Goal: Information Seeking & Learning: Learn about a topic

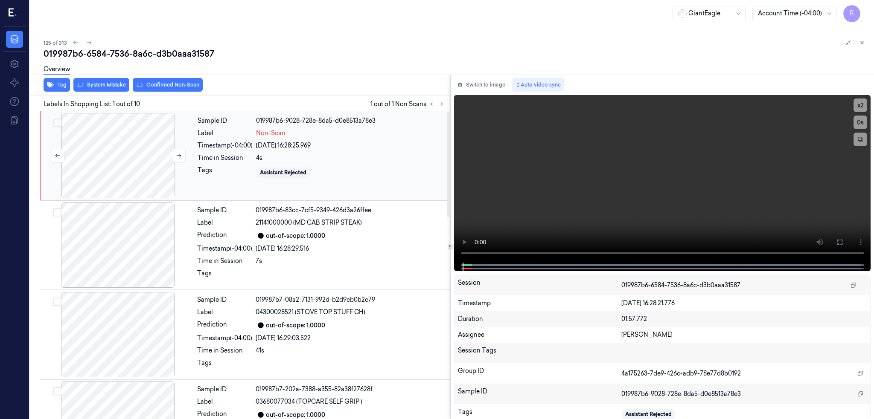
click at [133, 155] on div at bounding box center [118, 155] width 152 height 85
click at [105, 165] on div at bounding box center [118, 155] width 152 height 85
click at [146, 140] on div at bounding box center [118, 155] width 152 height 85
click at [843, 241] on icon at bounding box center [839, 242] width 7 height 7
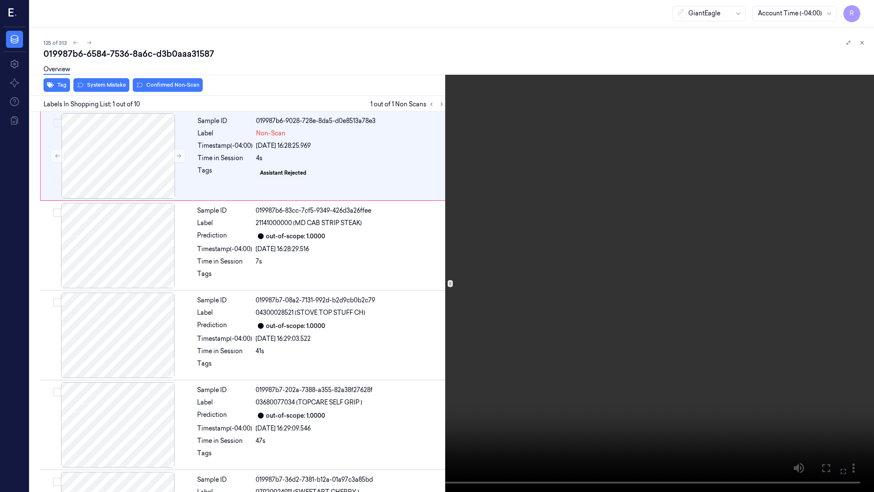
click at [171, 389] on video at bounding box center [437, 246] width 874 height 492
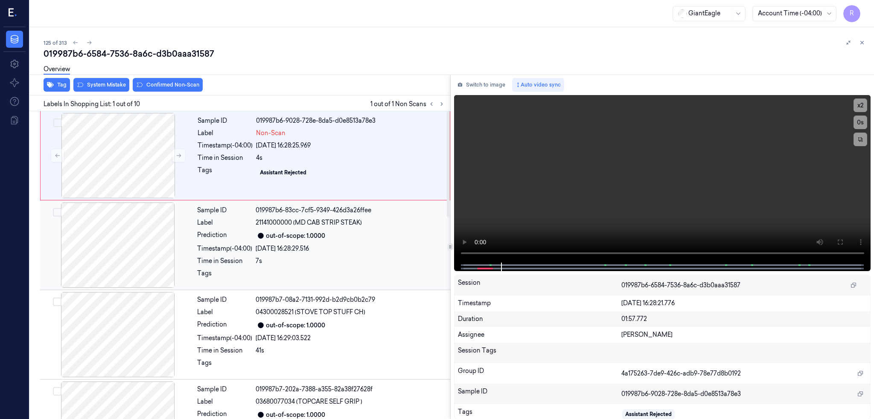
click at [131, 237] on div at bounding box center [118, 245] width 152 height 85
click at [137, 163] on div at bounding box center [118, 155] width 152 height 85
click at [186, 151] on div at bounding box center [118, 155] width 152 height 85
click at [174, 157] on button at bounding box center [179, 156] width 14 height 14
click at [479, 84] on button "Switch to image" at bounding box center [481, 85] width 55 height 14
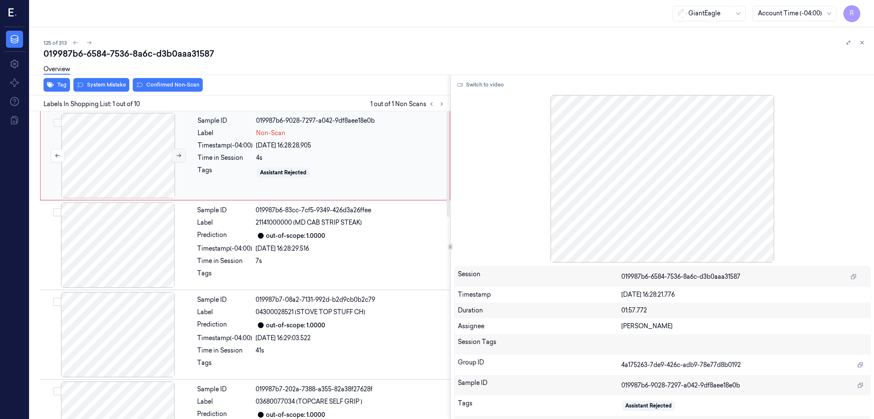
click at [180, 158] on button at bounding box center [179, 156] width 14 height 14
click at [115, 153] on div at bounding box center [118, 155] width 152 height 85
click at [121, 173] on div at bounding box center [118, 155] width 152 height 85
click at [488, 85] on button "Switch to video" at bounding box center [480, 85] width 53 height 14
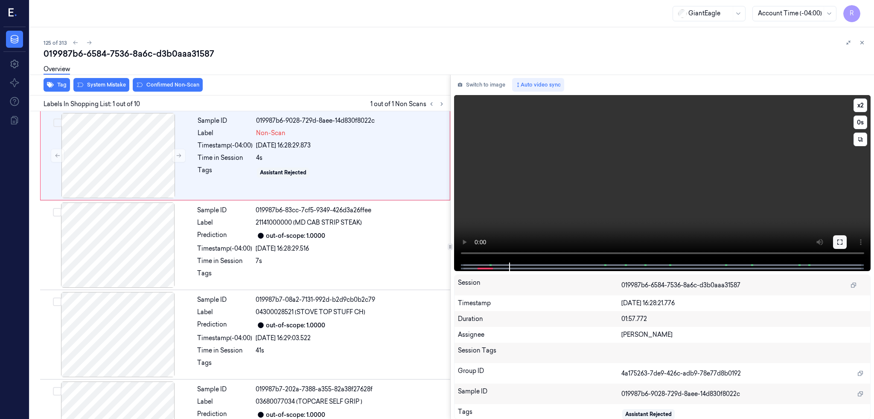
click at [842, 241] on icon at bounding box center [839, 242] width 5 height 5
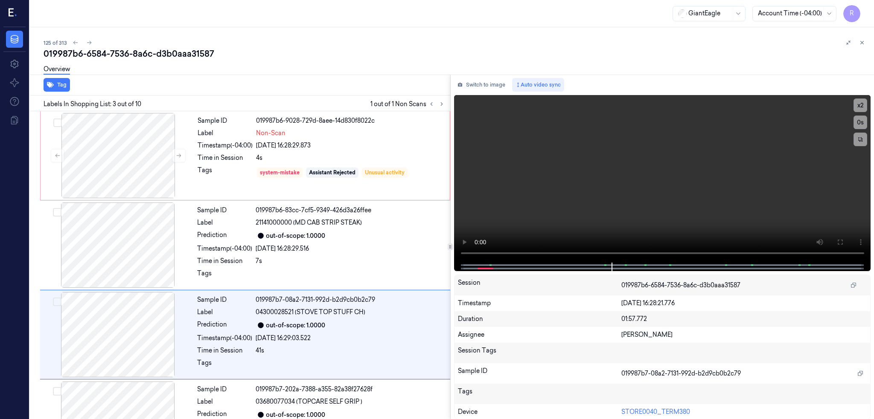
scroll to position [69, 0]
